Goal: Task Accomplishment & Management: Use online tool/utility

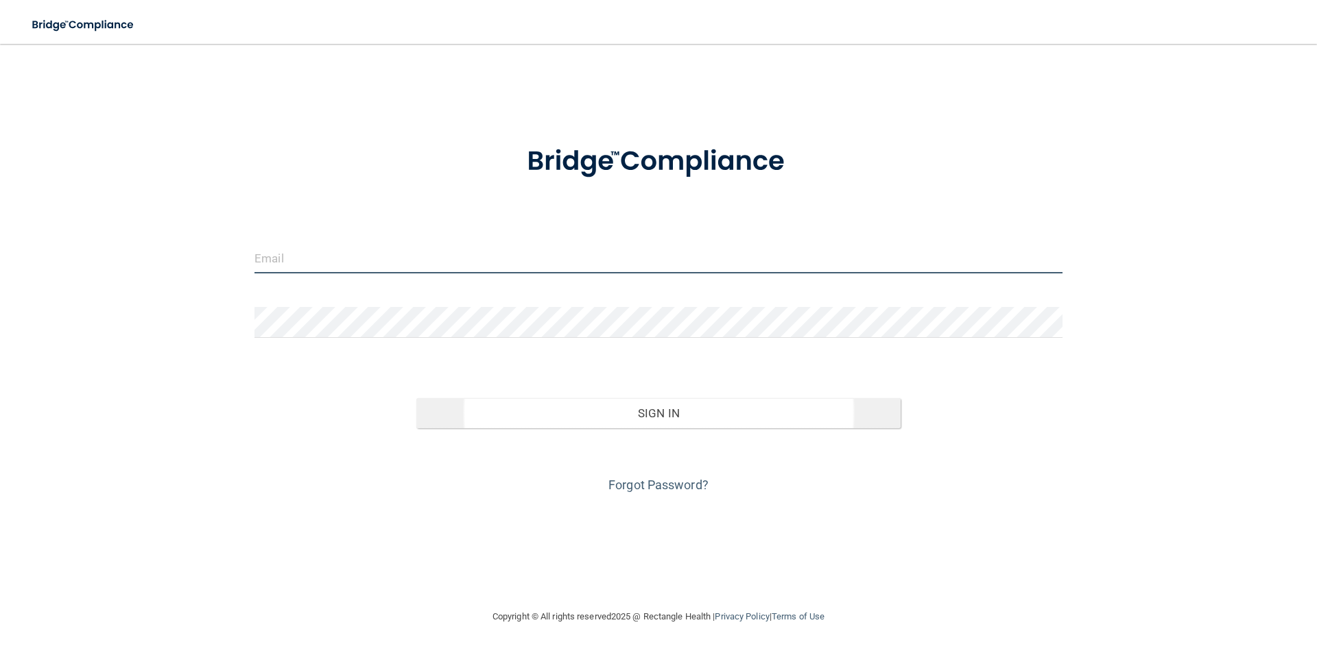
type input "[EMAIL_ADDRESS][DOMAIN_NAME]"
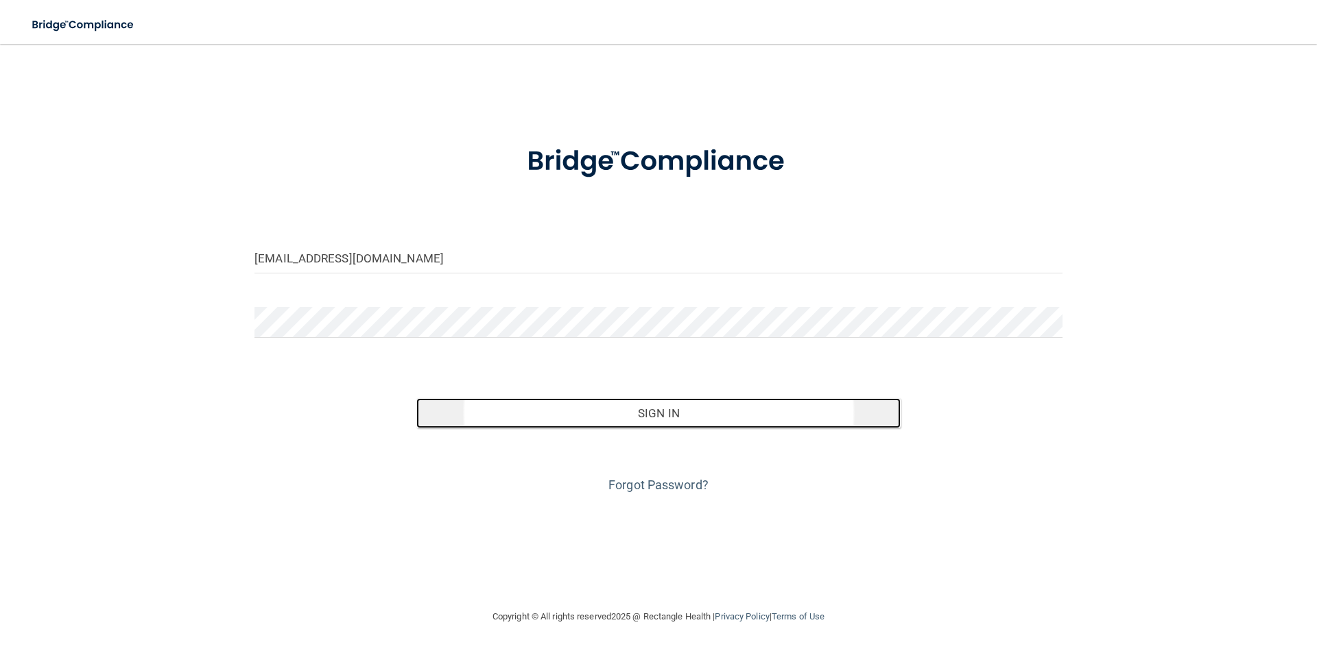
click at [733, 413] on button "Sign In" at bounding box center [658, 413] width 485 height 30
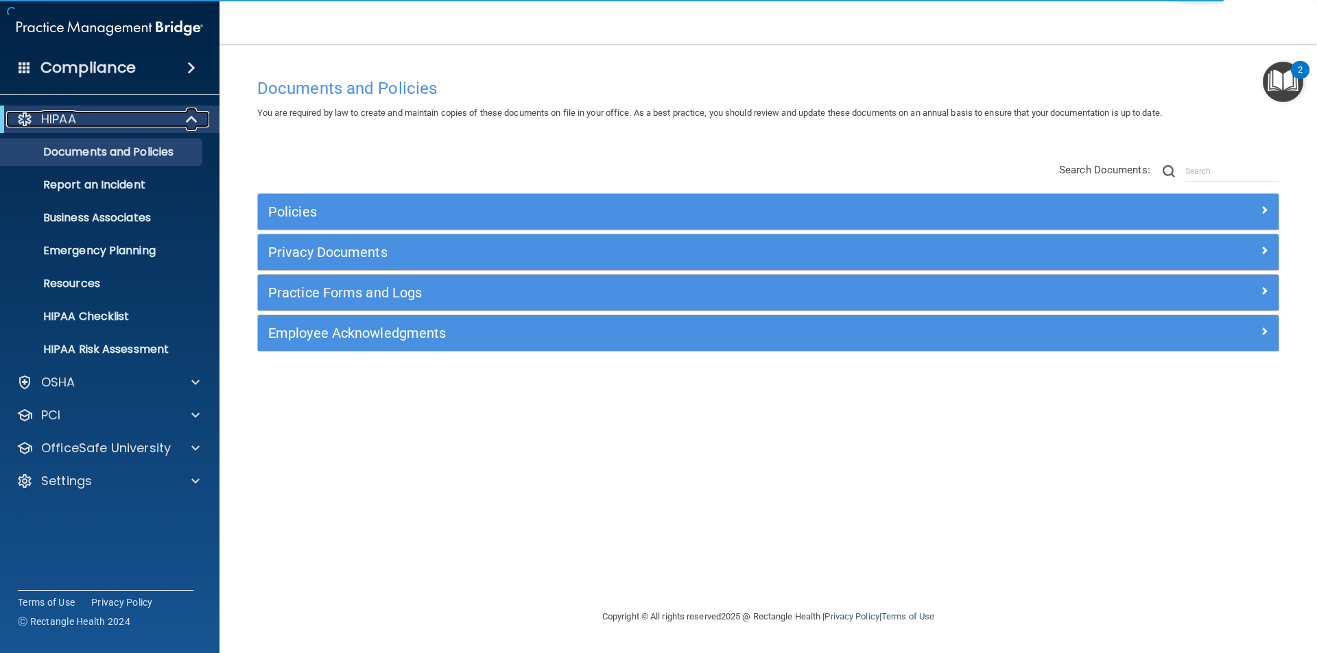
click at [84, 121] on div "HIPAA" at bounding box center [90, 119] width 169 height 16
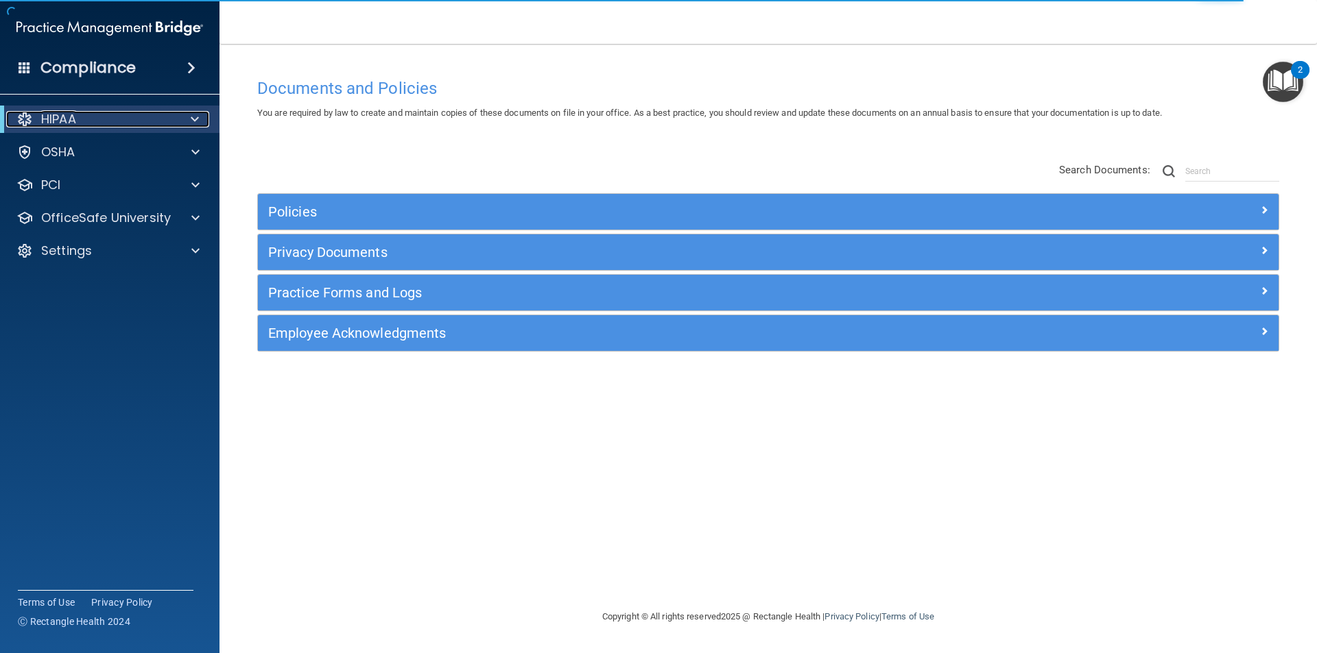
click at [84, 119] on div "HIPAA" at bounding box center [90, 119] width 169 height 16
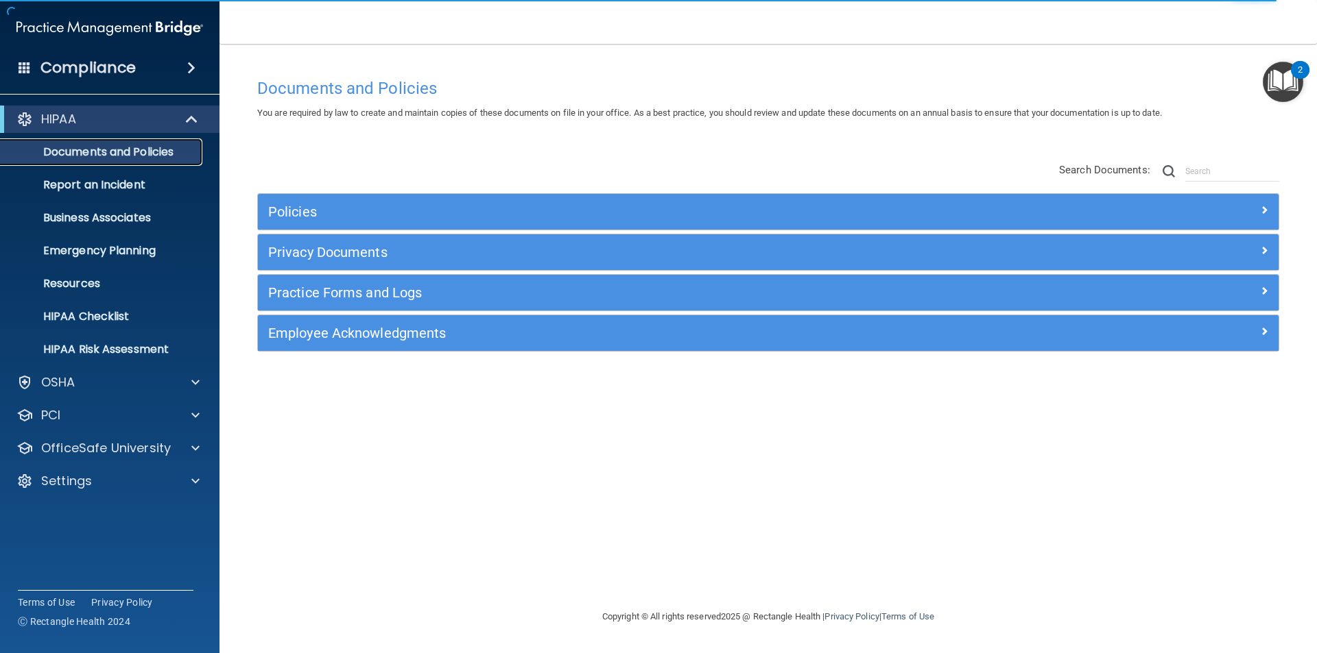
click at [123, 151] on p "Documents and Policies" at bounding box center [102, 152] width 187 height 14
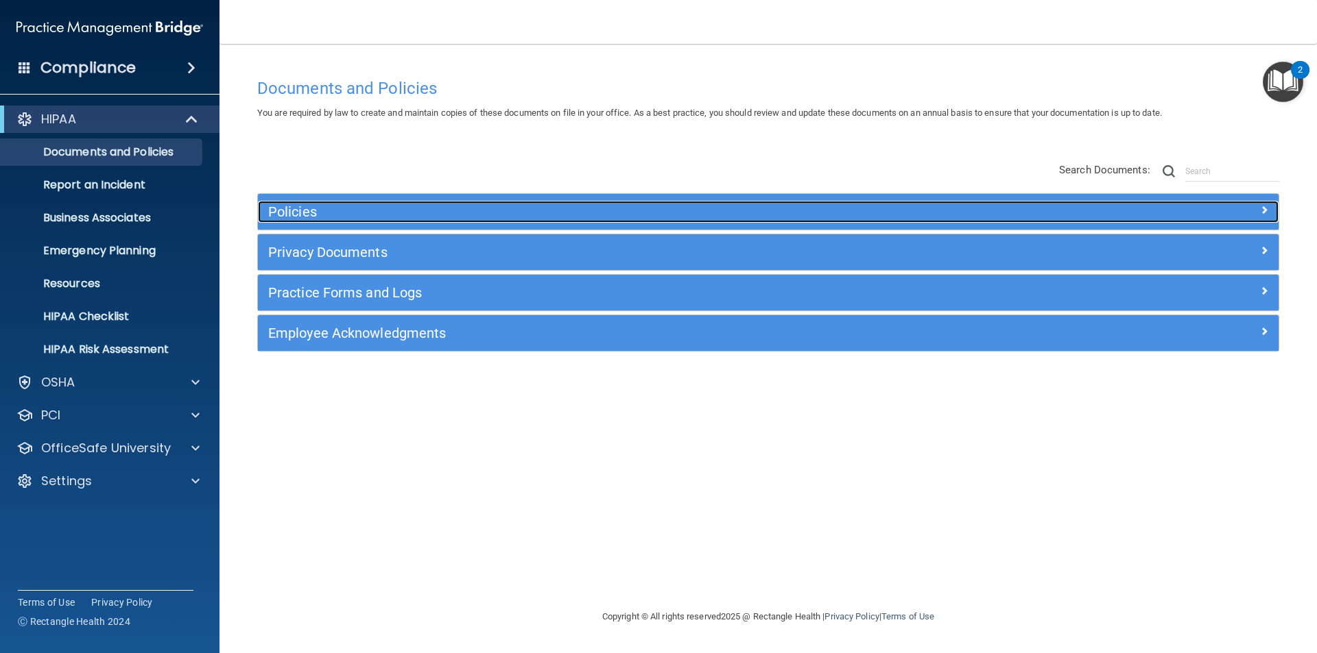
click at [499, 216] on h5 "Policies" at bounding box center [640, 211] width 745 height 15
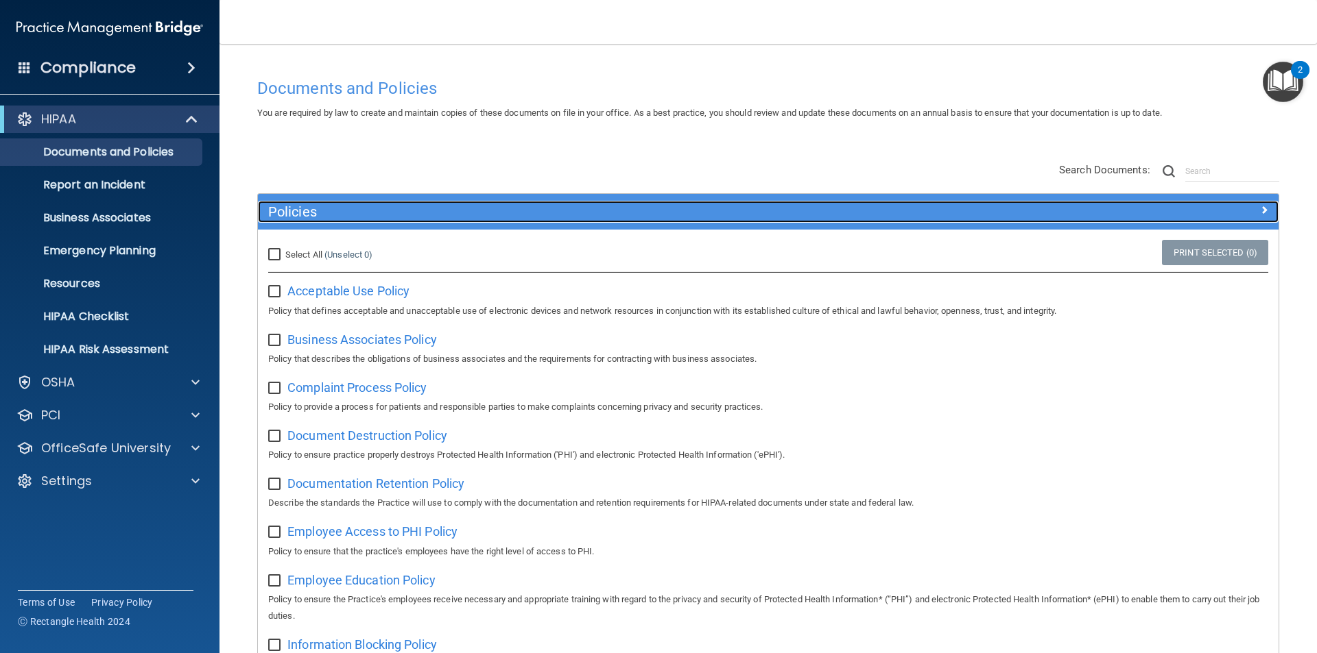
click at [1239, 213] on div at bounding box center [1150, 209] width 255 height 16
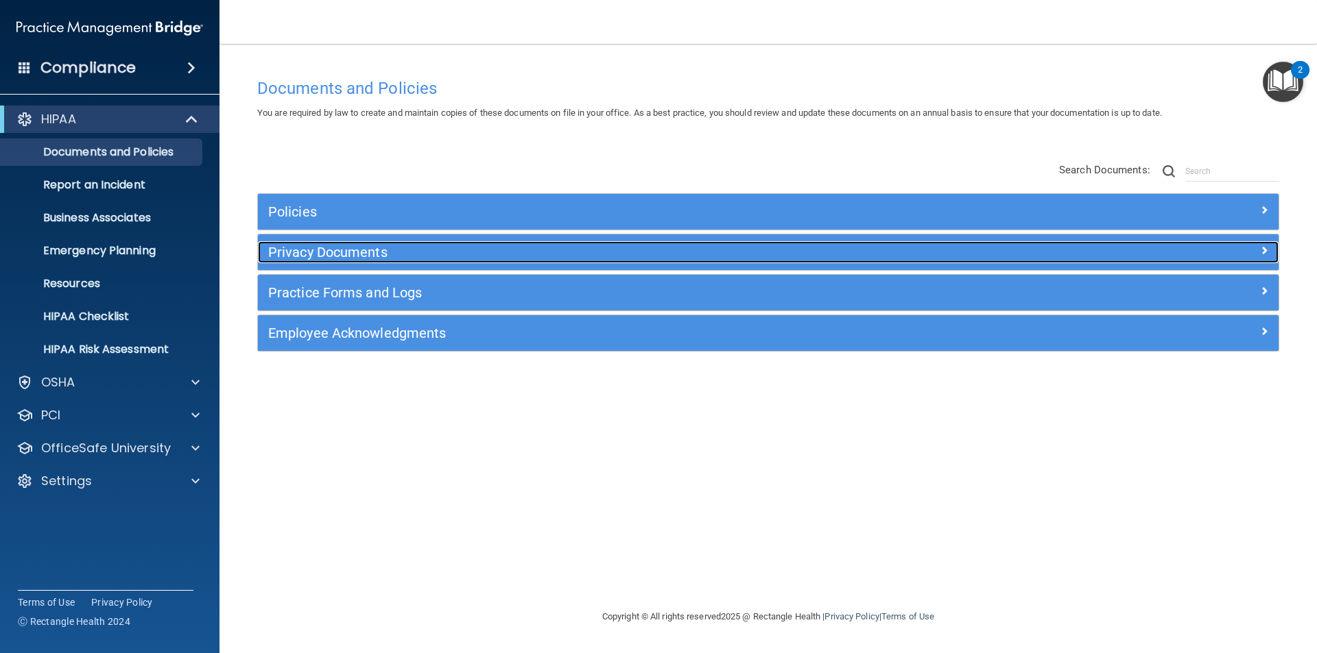
click at [403, 245] on h5 "Privacy Documents" at bounding box center [640, 252] width 745 height 15
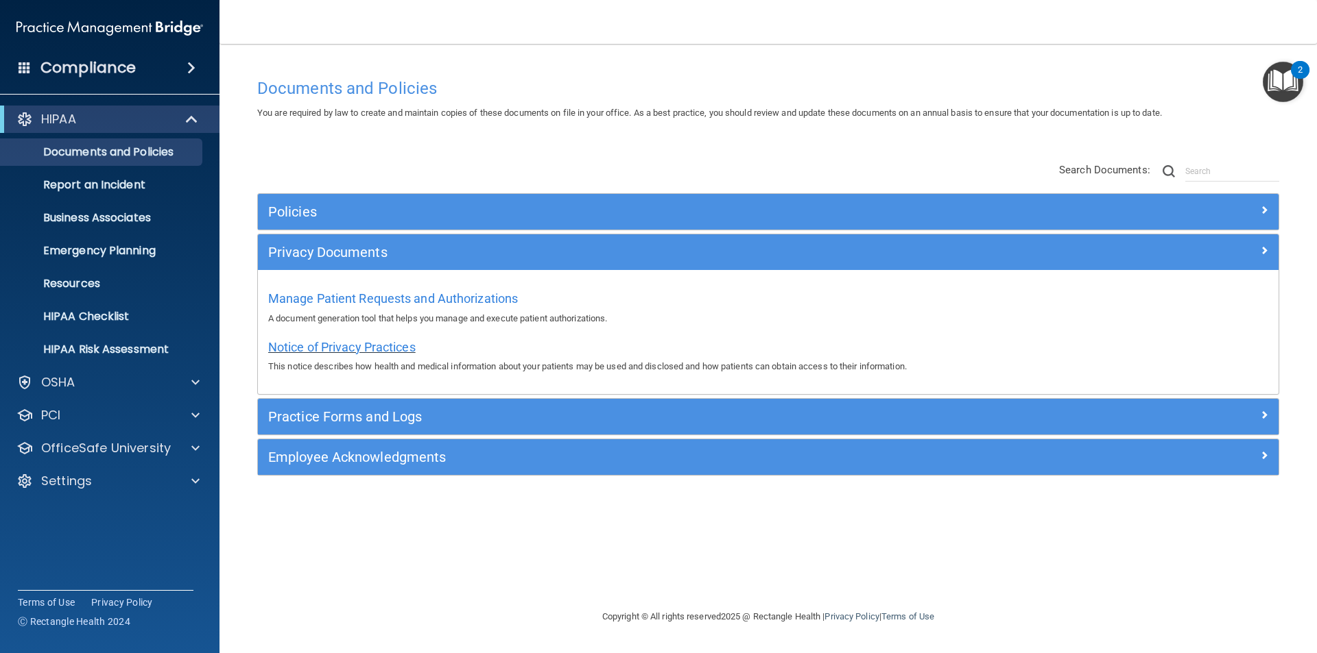
click at [317, 346] on span "Notice of Privacy Practices" at bounding box center [341, 347] width 147 height 14
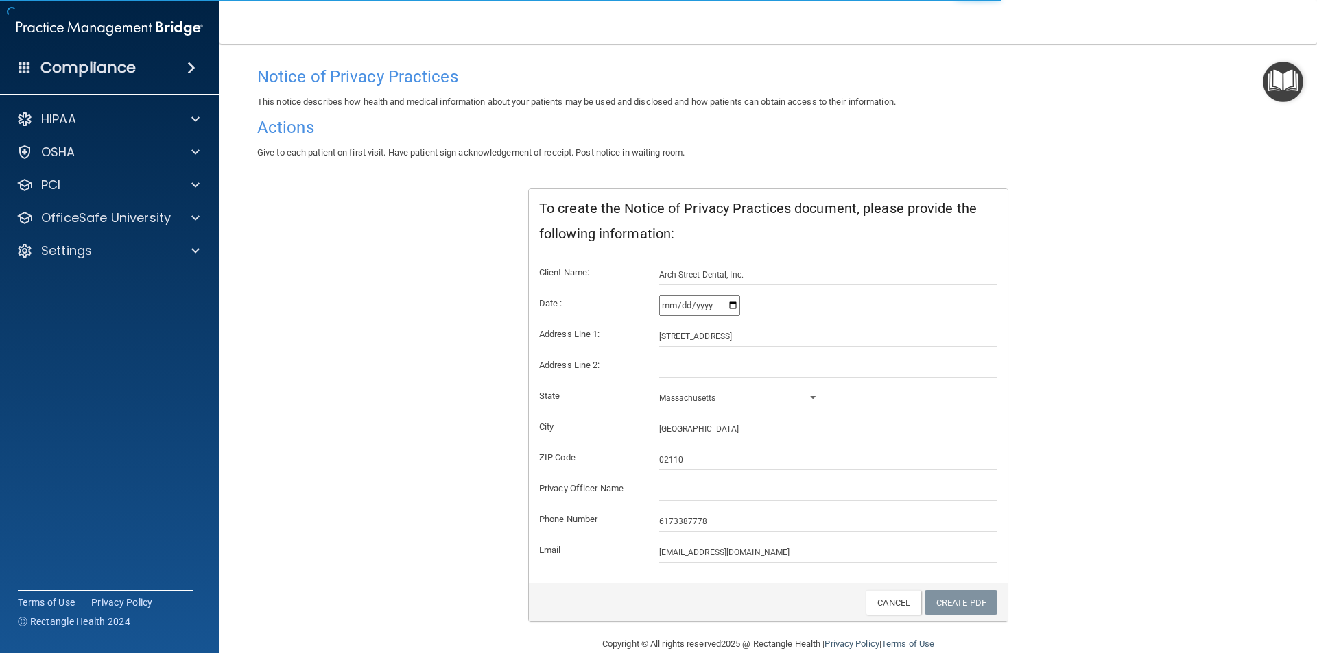
scroll to position [108, 0]
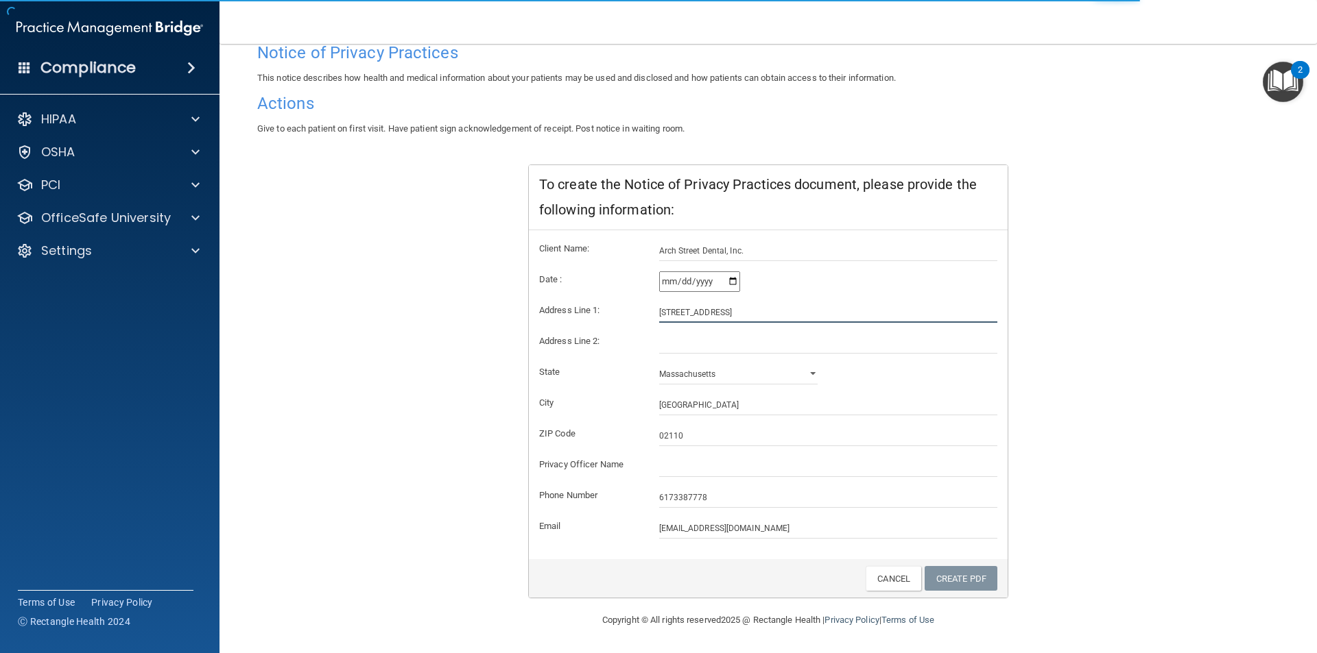
click at [897, 319] on input "103 Arch Street" at bounding box center [828, 312] width 339 height 21
drag, startPoint x: 690, startPoint y: 322, endPoint x: 681, endPoint y: 341, distance: 21.8
click at [690, 322] on input "103 Arch Street" at bounding box center [828, 312] width 339 height 21
drag, startPoint x: 749, startPoint y: 548, endPoint x: 758, endPoint y: 554, distance: 10.3
click at [749, 548] on div "Client Name: Arch Street Dental, Inc. Date : 2025-10-13 Address Line 1: 103 Arc…" at bounding box center [768, 394] width 479 height 329
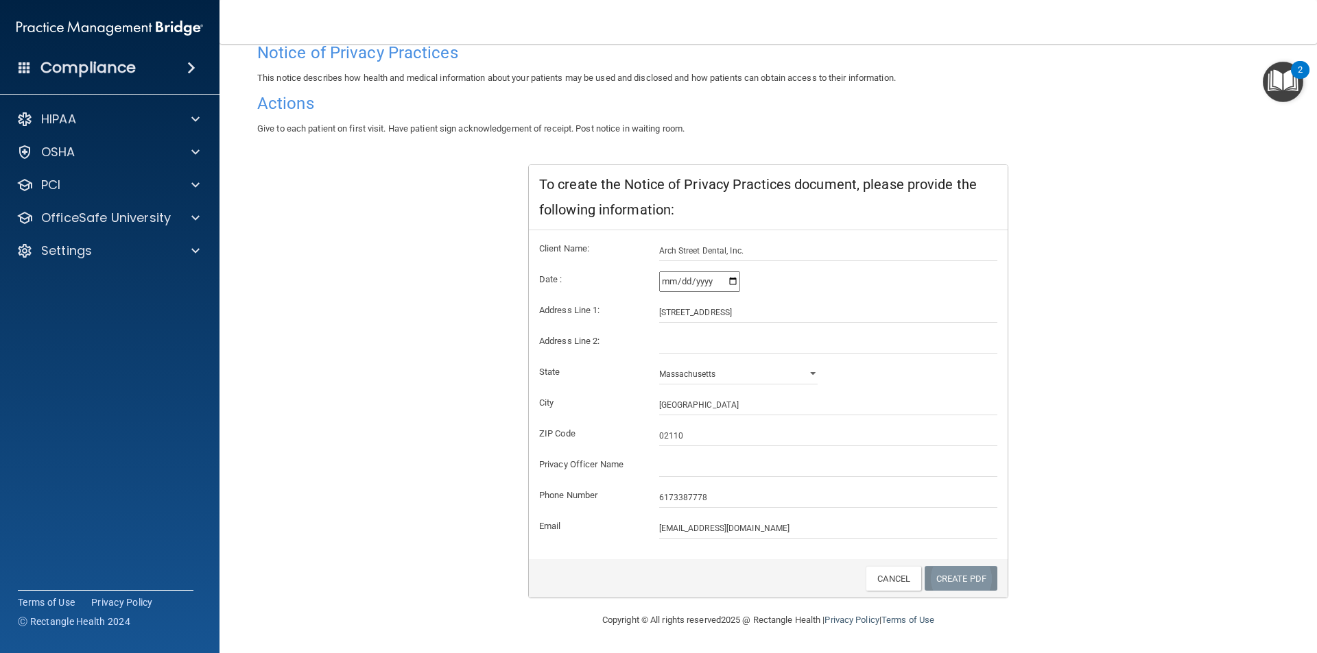
drag, startPoint x: 941, startPoint y: 574, endPoint x: 953, endPoint y: 574, distance: 11.7
click at [942, 574] on link "Create PDF" at bounding box center [960, 578] width 73 height 25
click at [710, 284] on input "2025-10-13" at bounding box center [699, 282] width 81 height 21
click at [710, 283] on input "2025-10-13" at bounding box center [699, 282] width 81 height 21
click at [734, 324] on form "Client Name: Arch Street Dental, Inc. Date : 2025-10-13 Address Line 1: 103 Arc…" at bounding box center [768, 390] width 458 height 298
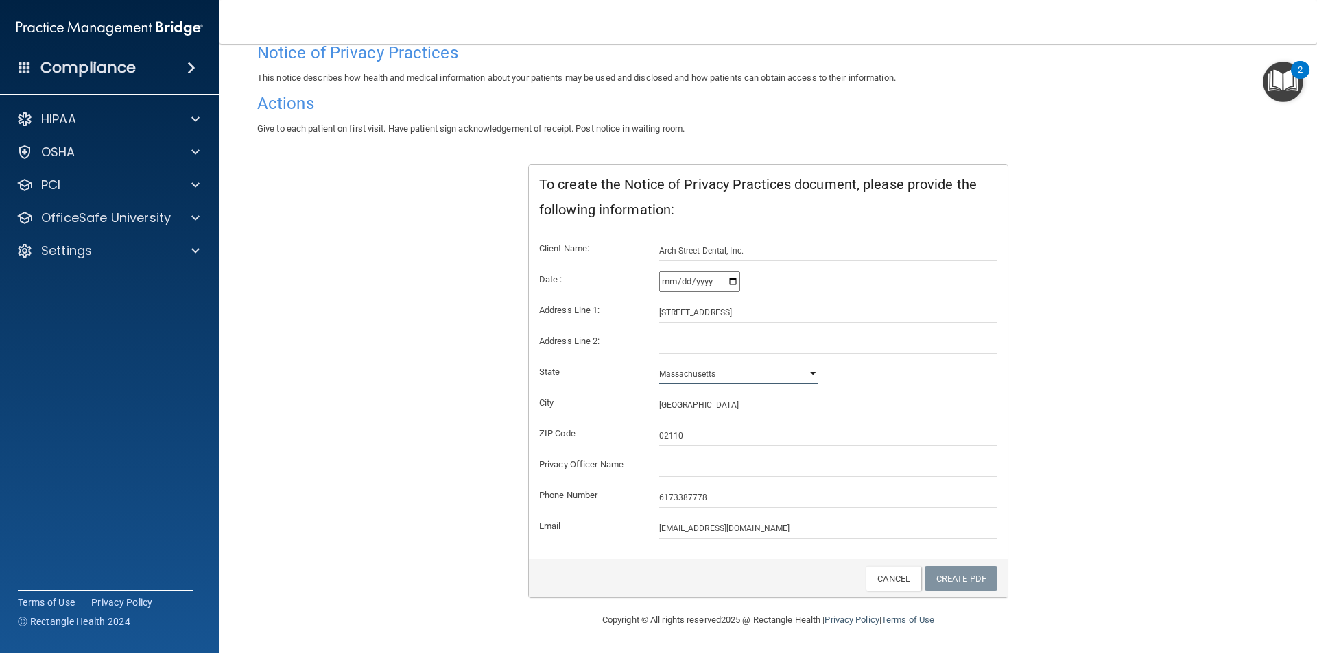
click at [800, 378] on select "Alabama Alaska Arizona Arkansas California Colorado Connecticut Delaware Distri…" at bounding box center [738, 374] width 159 height 21
click at [961, 592] on div "Create PDF Cancel" at bounding box center [768, 579] width 479 height 39
click at [883, 582] on link "Cancel" at bounding box center [893, 578] width 56 height 25
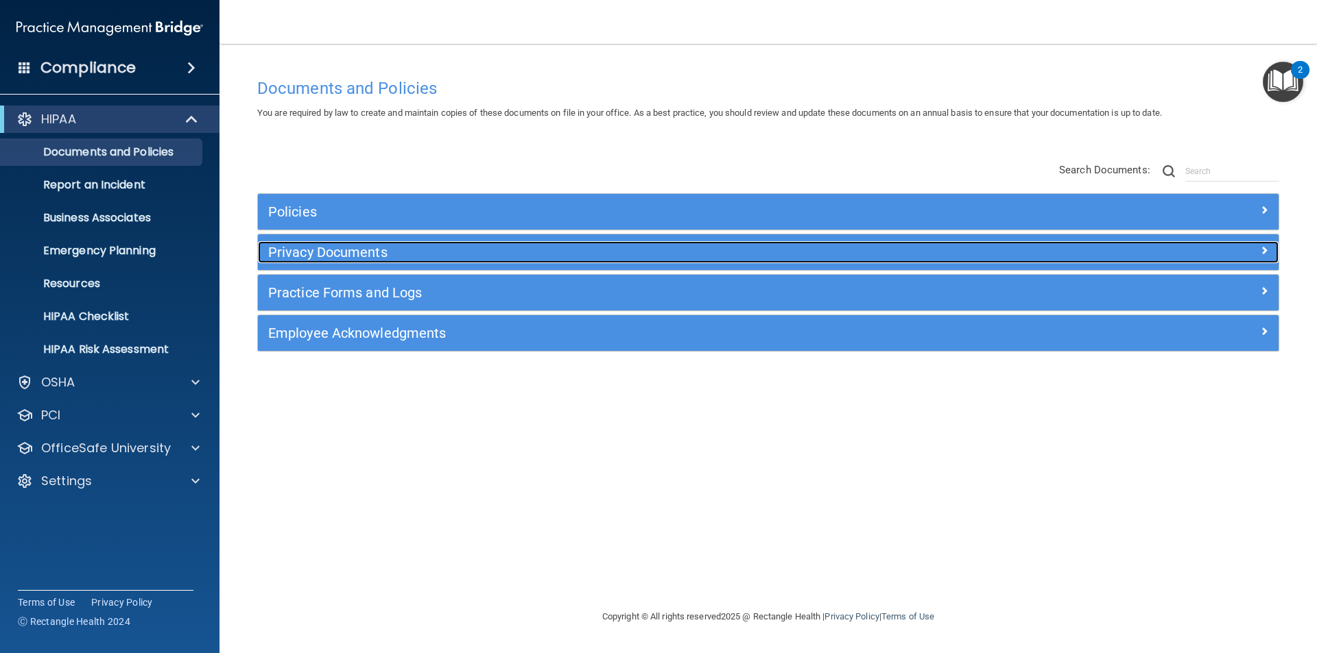
click at [335, 254] on h5 "Privacy Documents" at bounding box center [640, 252] width 745 height 15
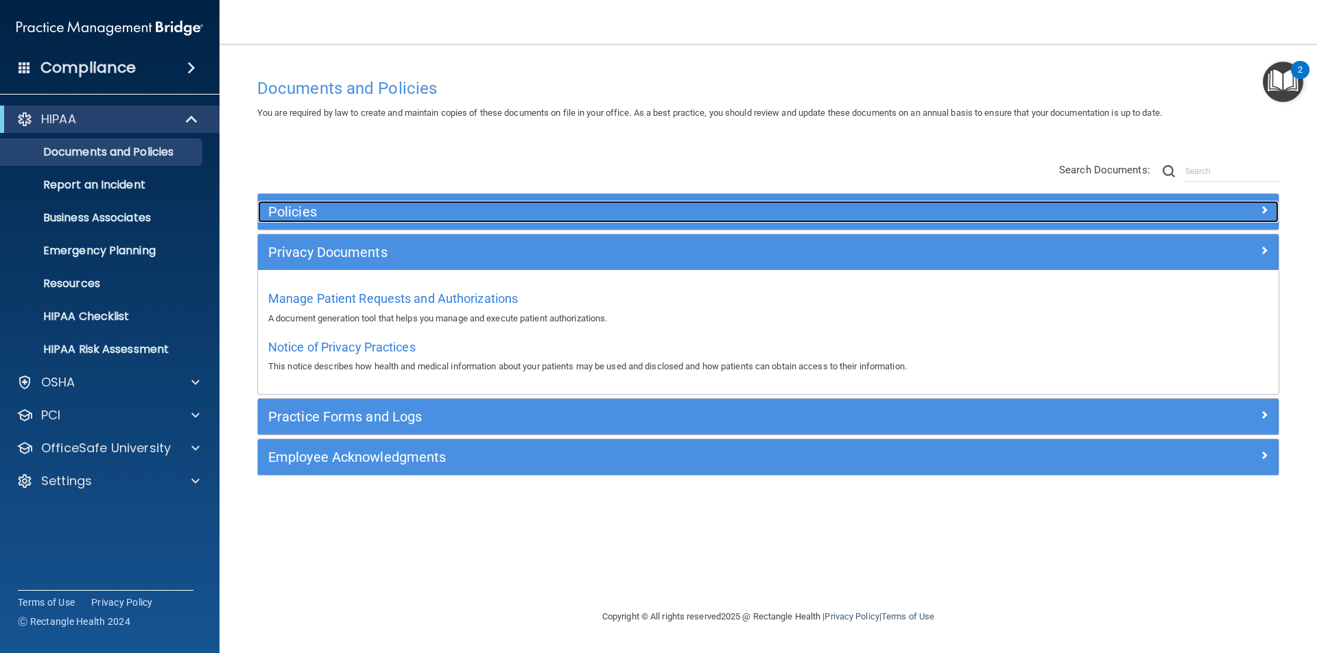
click at [328, 211] on h5 "Policies" at bounding box center [640, 211] width 745 height 15
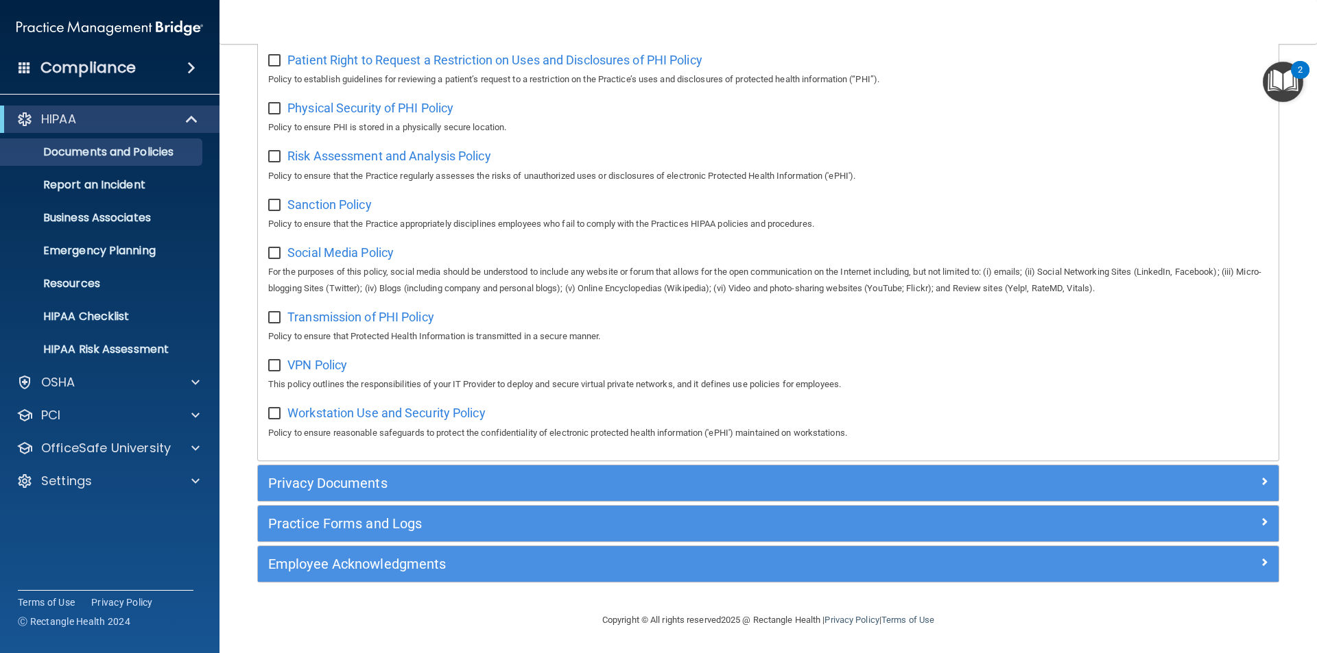
scroll to position [888, 0]
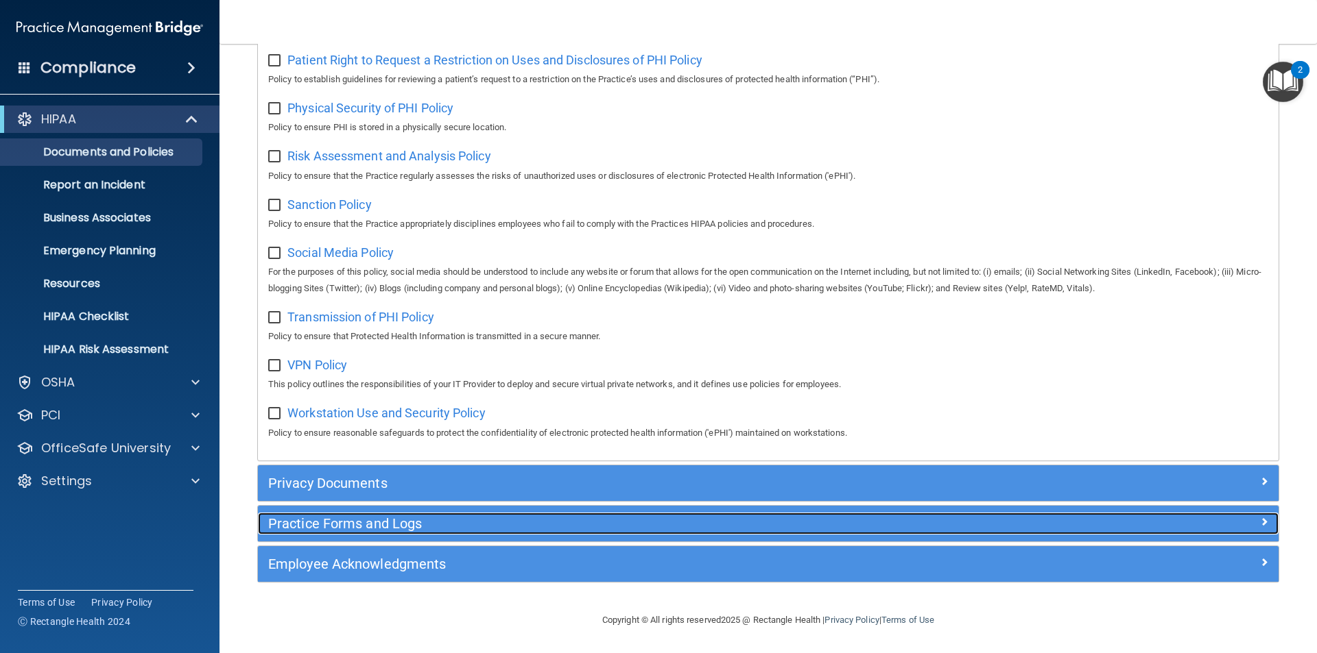
click at [391, 526] on h5 "Practice Forms and Logs" at bounding box center [640, 523] width 745 height 15
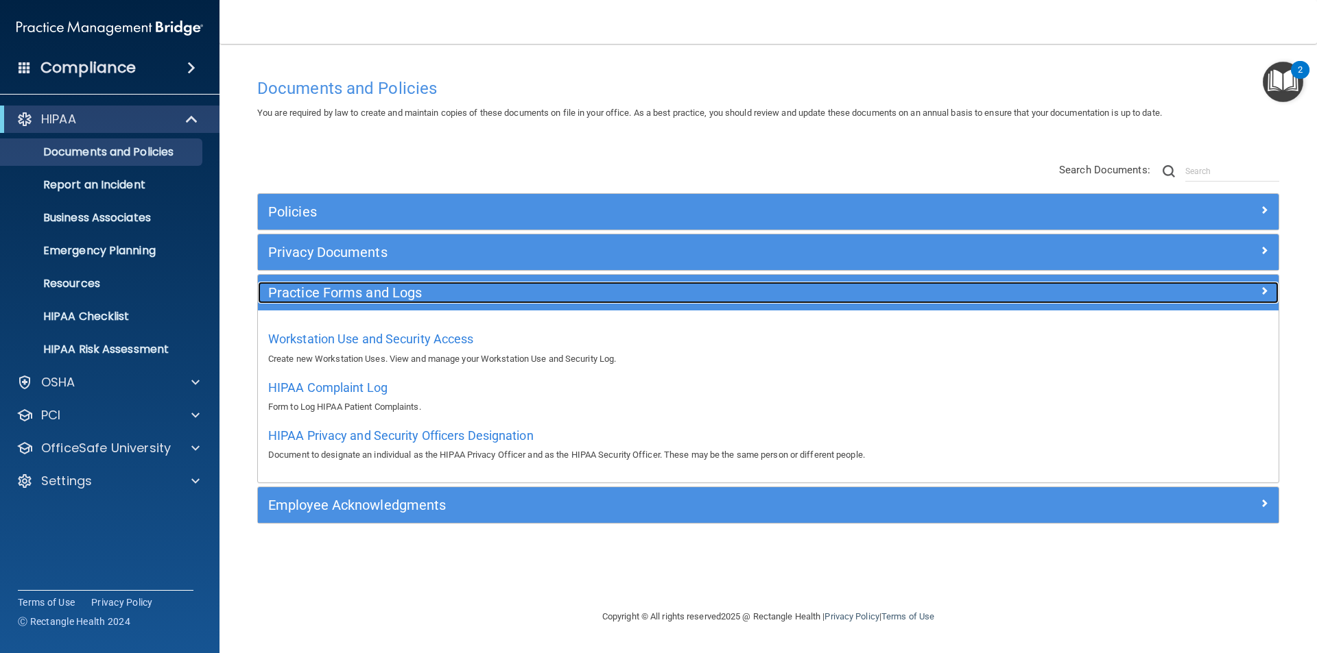
scroll to position [0, 0]
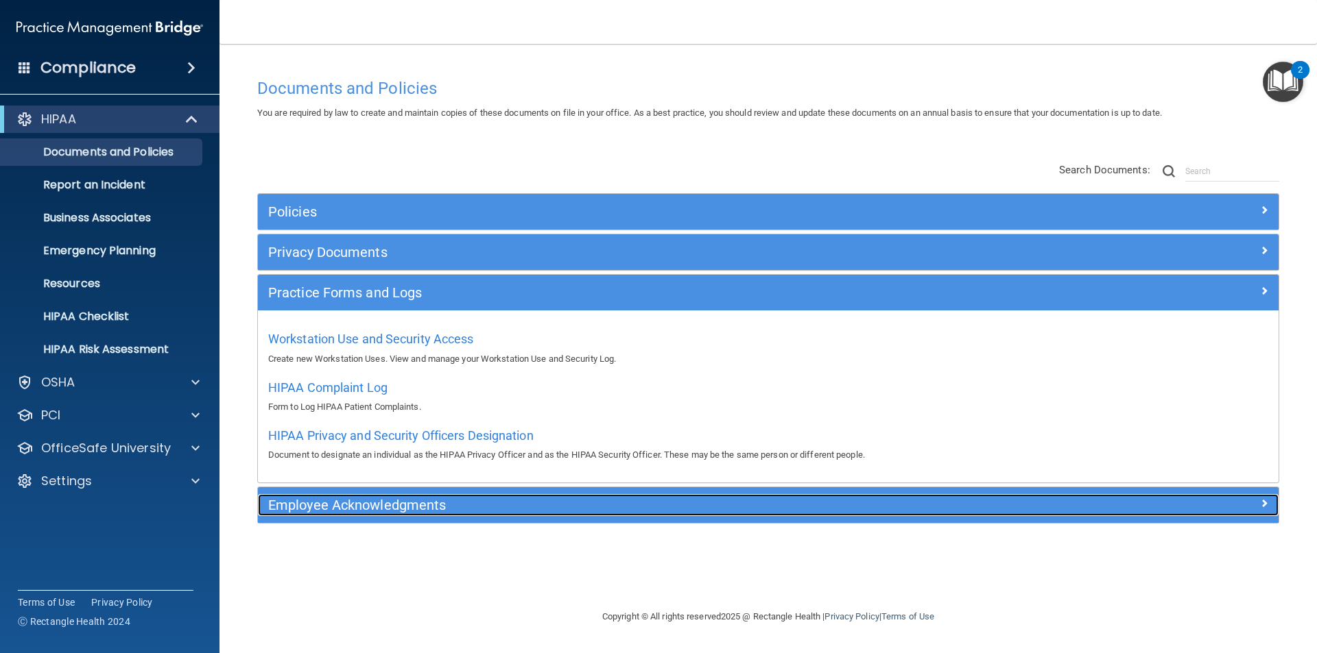
click at [372, 515] on div "Employee Acknowledgments" at bounding box center [640, 505] width 765 height 22
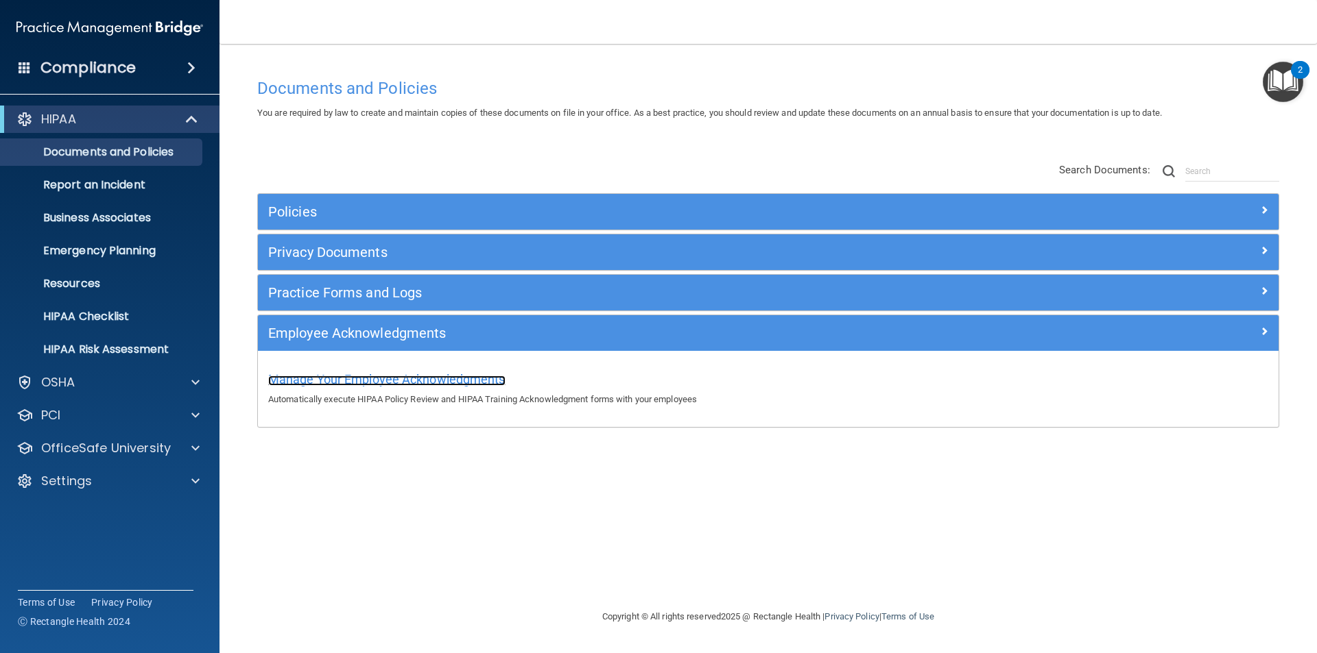
click at [353, 383] on span "Manage Your Employee Acknowledgments" at bounding box center [386, 379] width 237 height 14
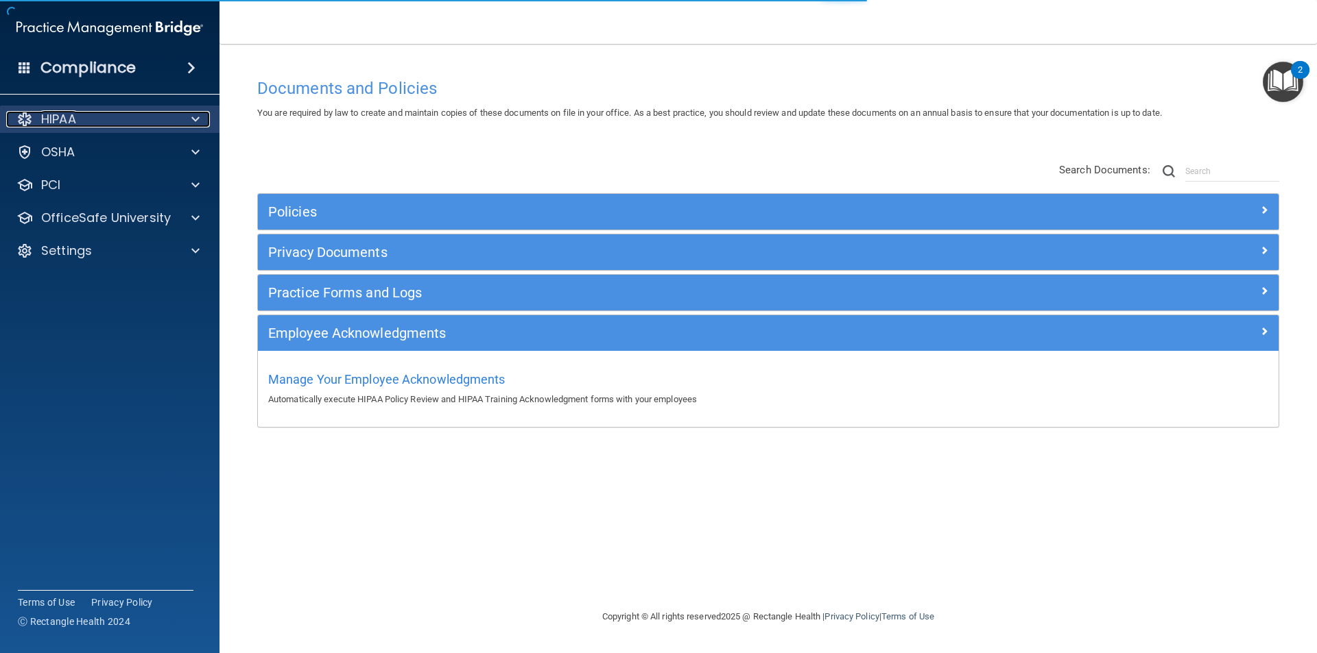
click at [179, 115] on div at bounding box center [193, 119] width 34 height 16
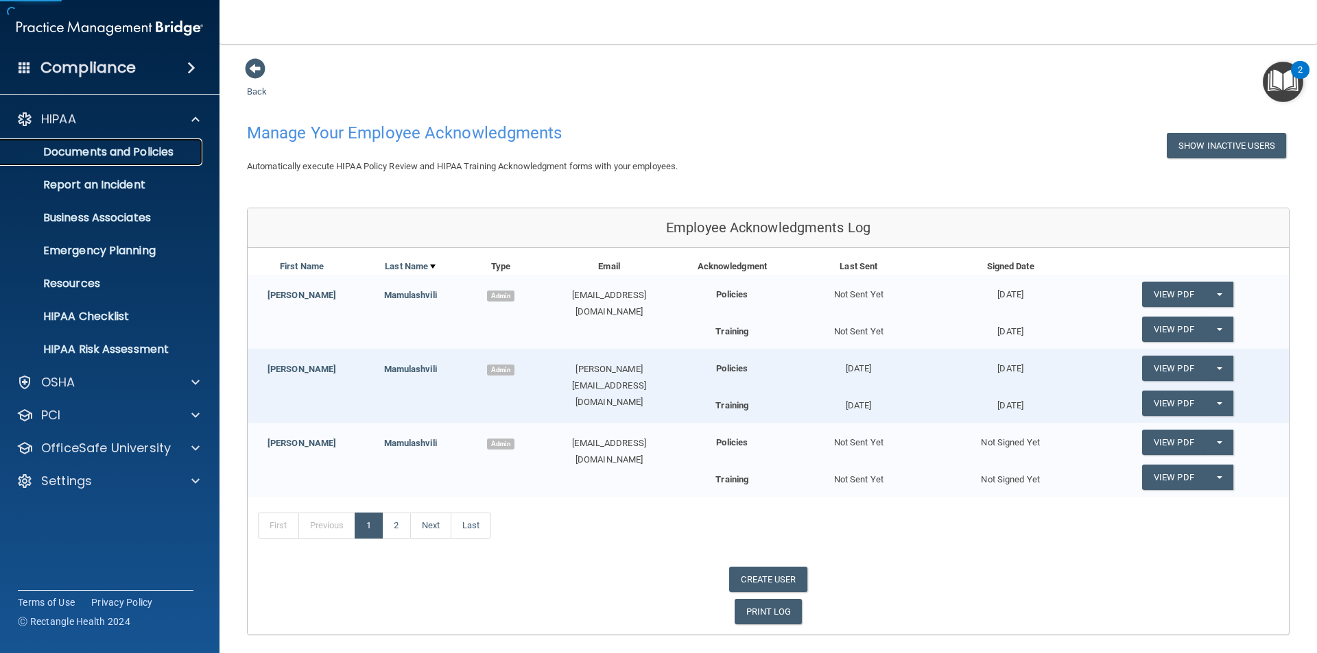
click at [102, 156] on p "Documents and Policies" at bounding box center [102, 152] width 187 height 14
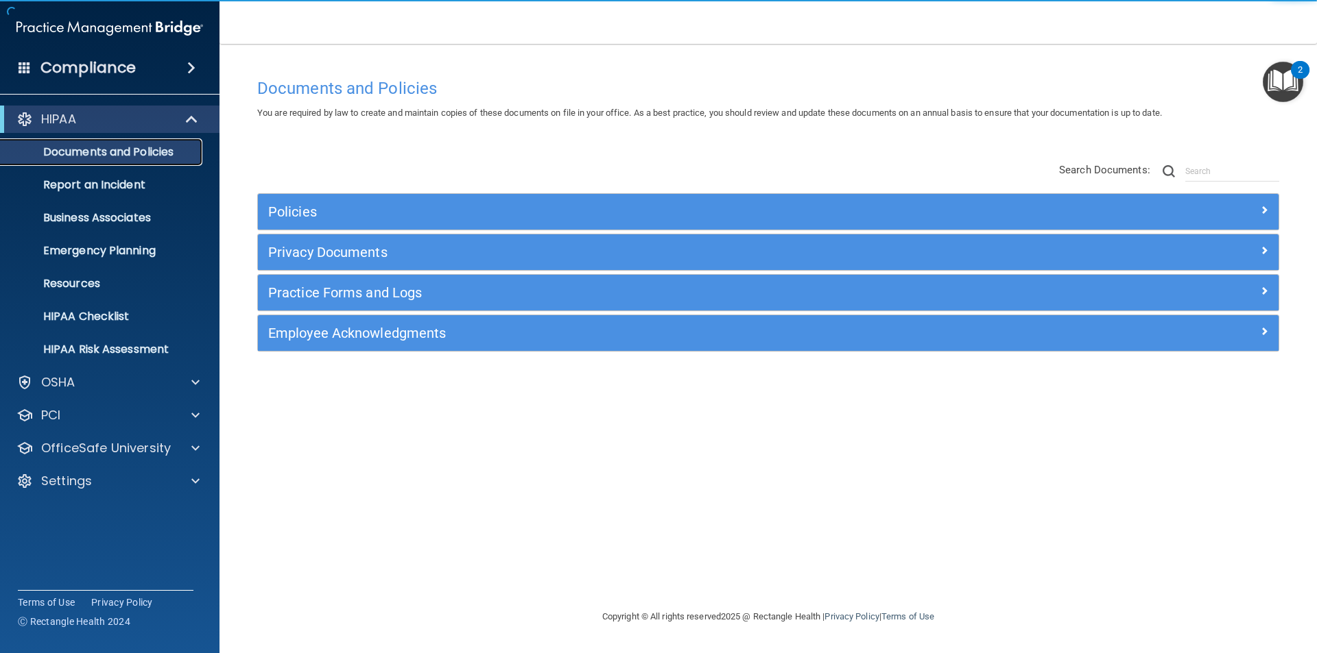
click at [110, 156] on p "Documents and Policies" at bounding box center [102, 152] width 187 height 14
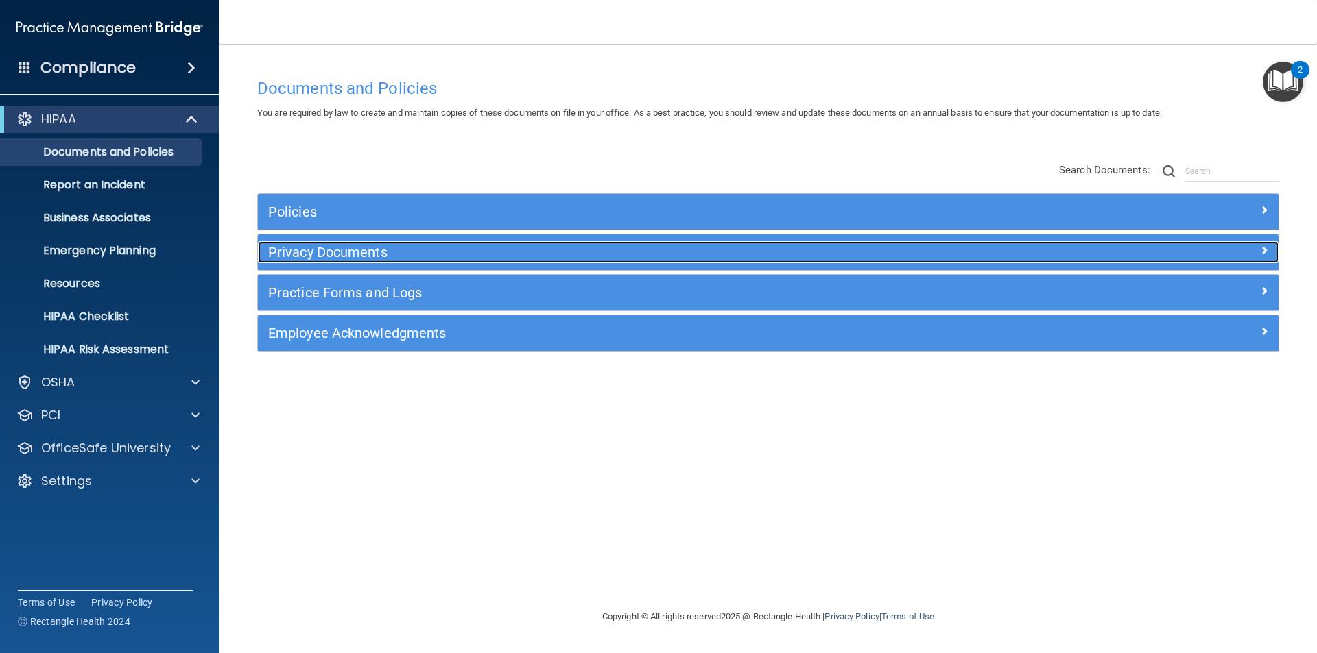
click at [446, 254] on h5 "Privacy Documents" at bounding box center [640, 252] width 745 height 15
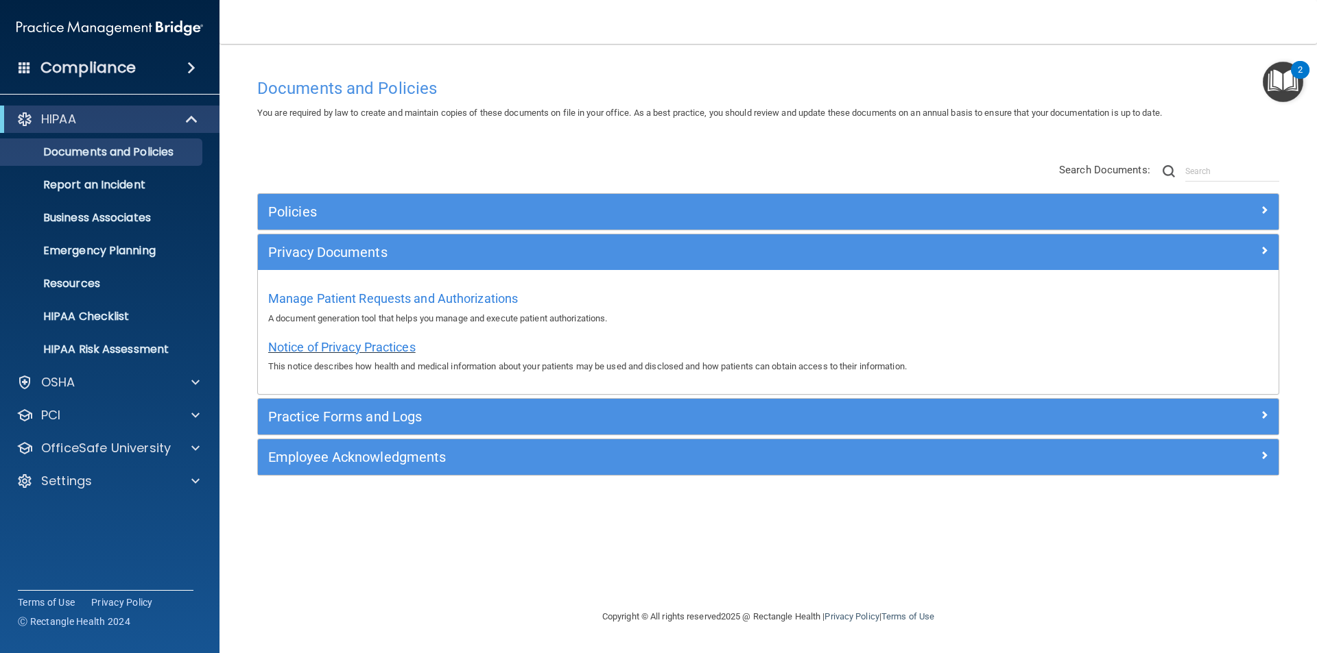
click at [348, 348] on span "Notice of Privacy Practices" at bounding box center [341, 347] width 147 height 14
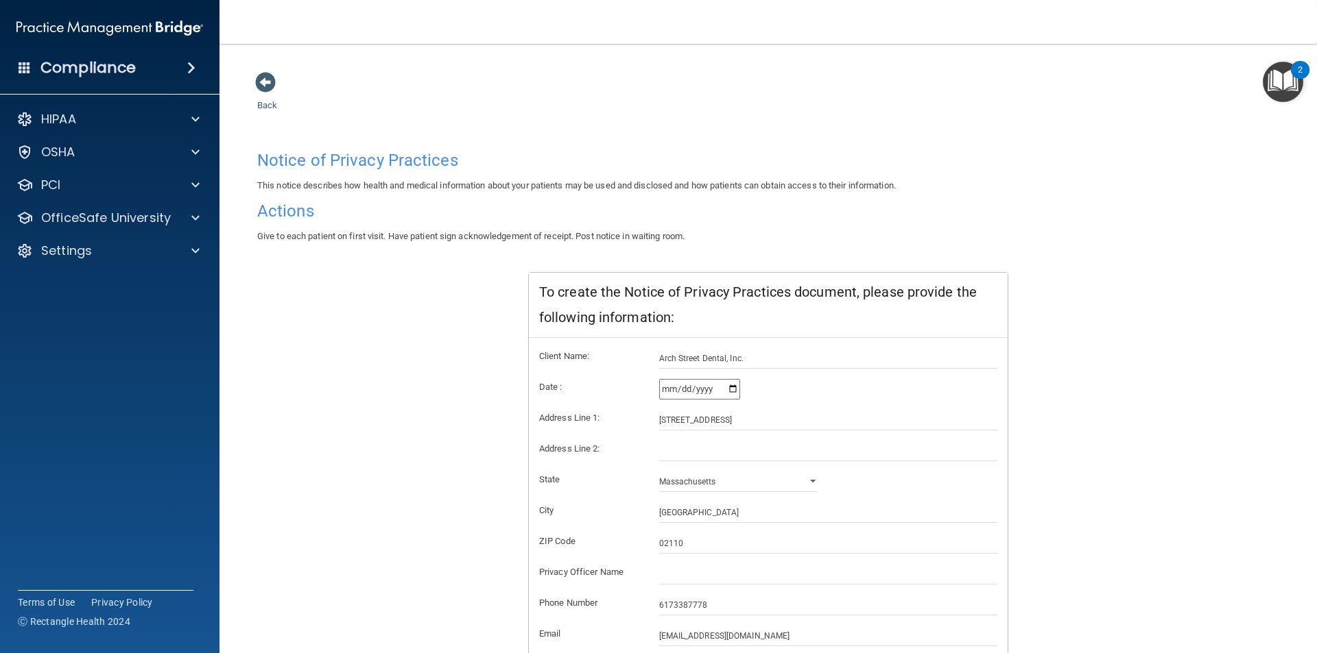
click at [732, 392] on input "2025-10-13" at bounding box center [699, 389] width 81 height 21
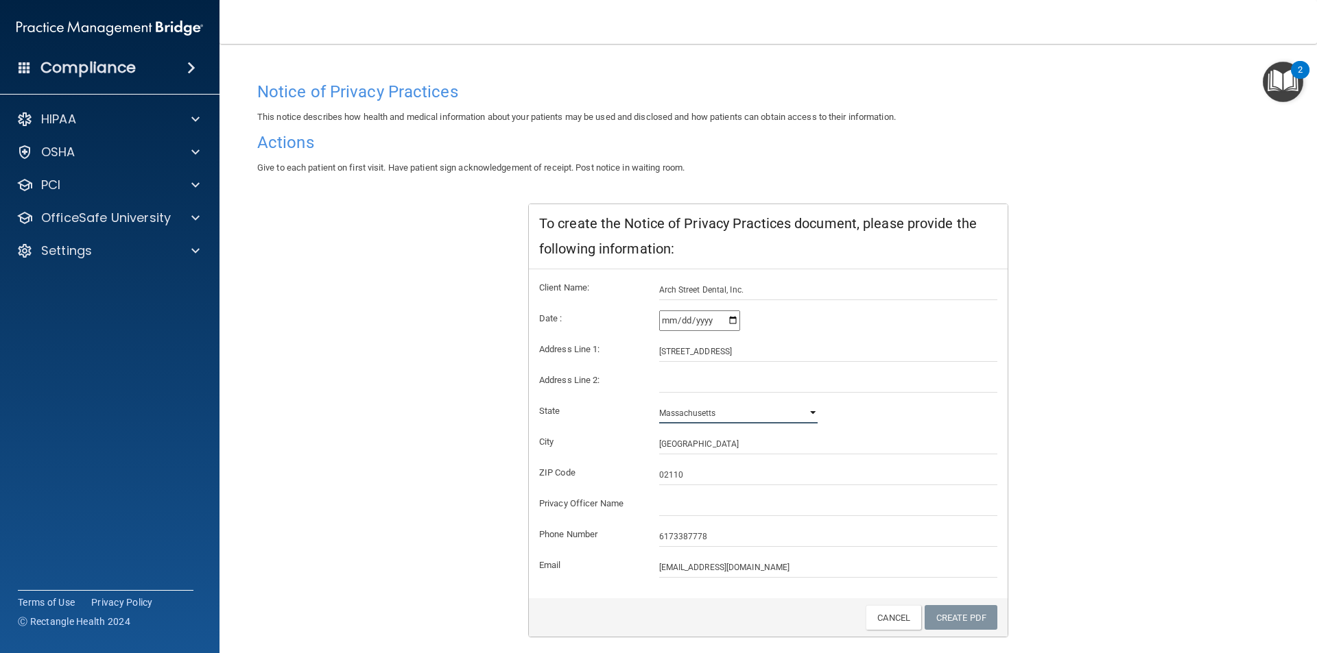
click at [808, 422] on select "Alabama Alaska Arizona Arkansas California Colorado Connecticut Delaware Distri…" at bounding box center [738, 413] width 159 height 21
click at [798, 411] on select "Alabama Alaska Arizona Arkansas California Colorado Connecticut Delaware Distri…" at bounding box center [738, 413] width 159 height 21
click at [690, 510] on input "text" at bounding box center [828, 506] width 339 height 21
type input "[PERSON_NAME]"
click at [958, 633] on div "Create PDF Cancel" at bounding box center [768, 618] width 479 height 39
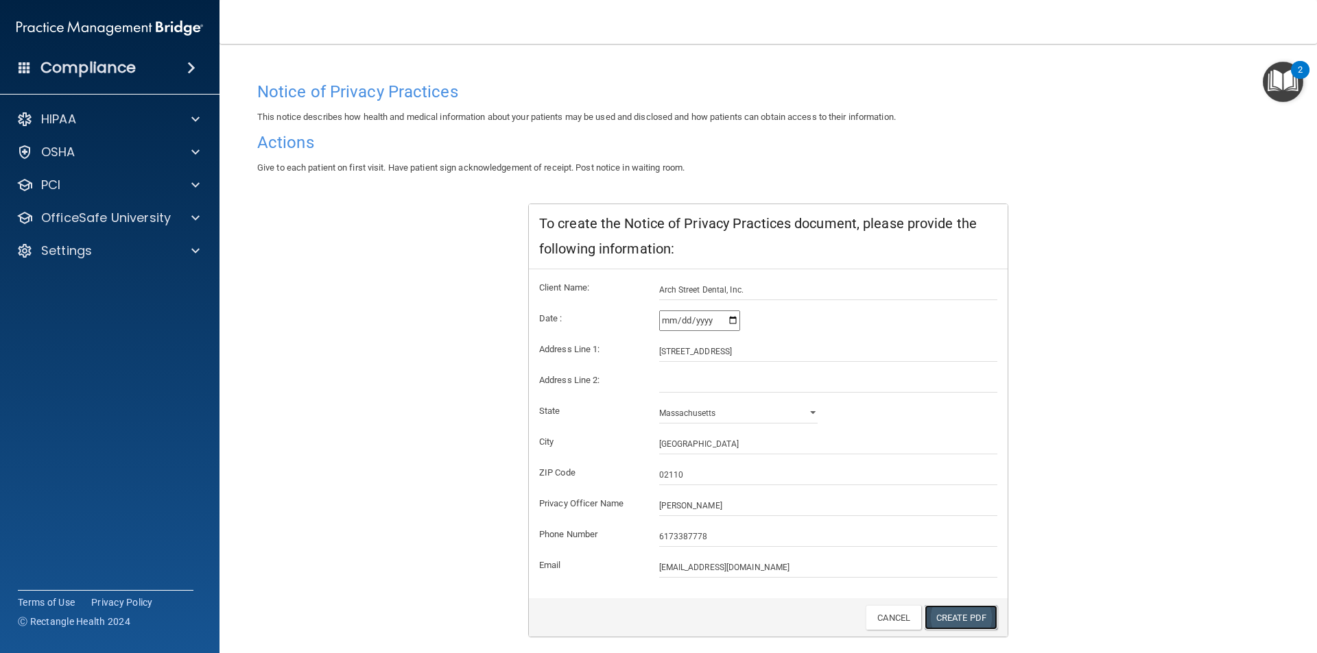
click at [958, 615] on link "Create PDF" at bounding box center [960, 617] width 73 height 25
